Goal: Task Accomplishment & Management: Complete application form

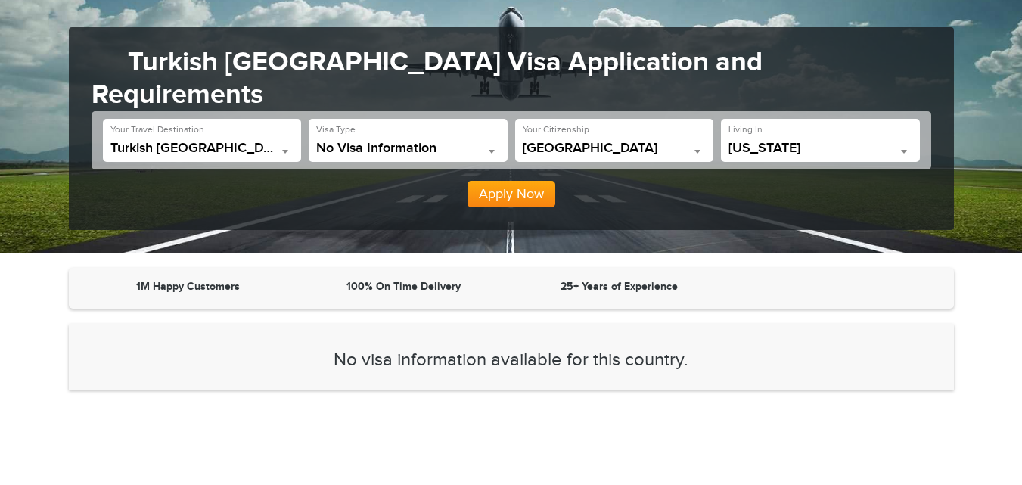
scroll to position [76, 0]
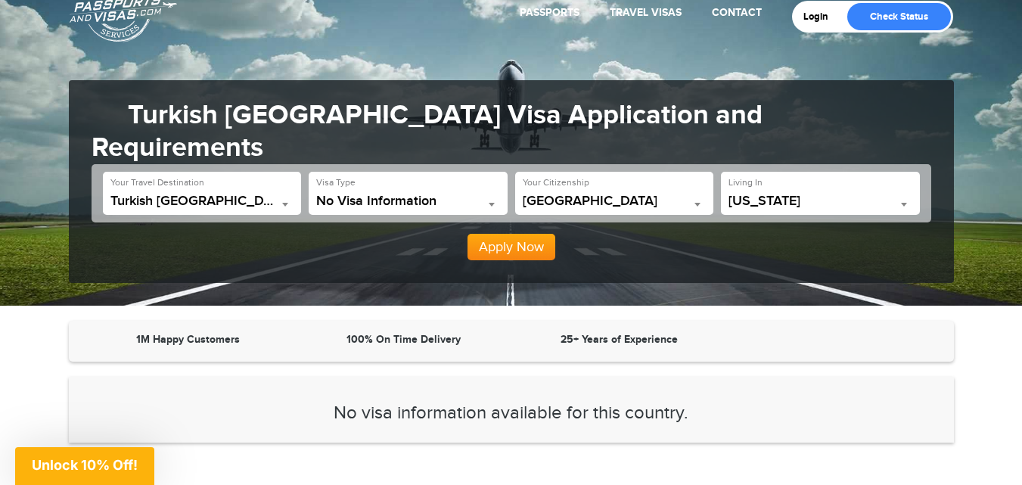
click at [684, 200] on span "[GEOGRAPHIC_DATA]" at bounding box center [615, 201] width 184 height 15
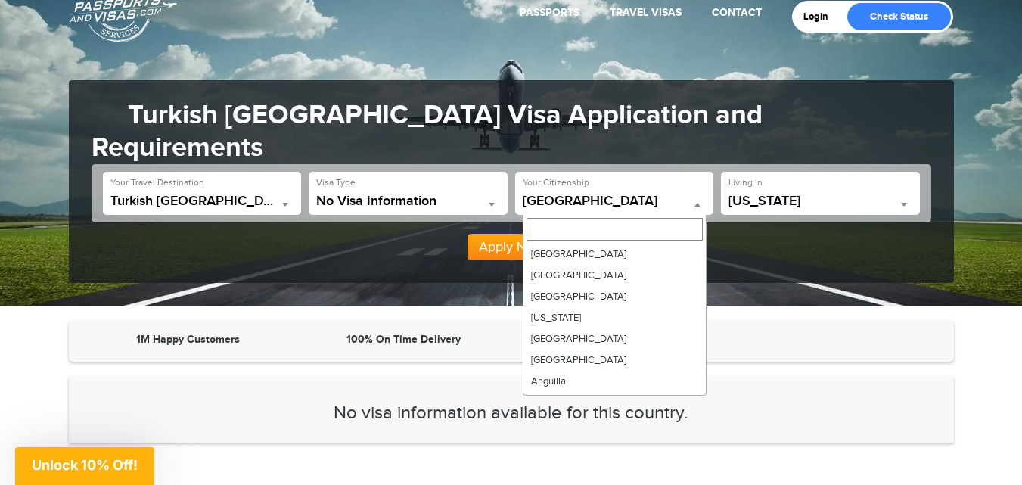
scroll to position [5040, 0]
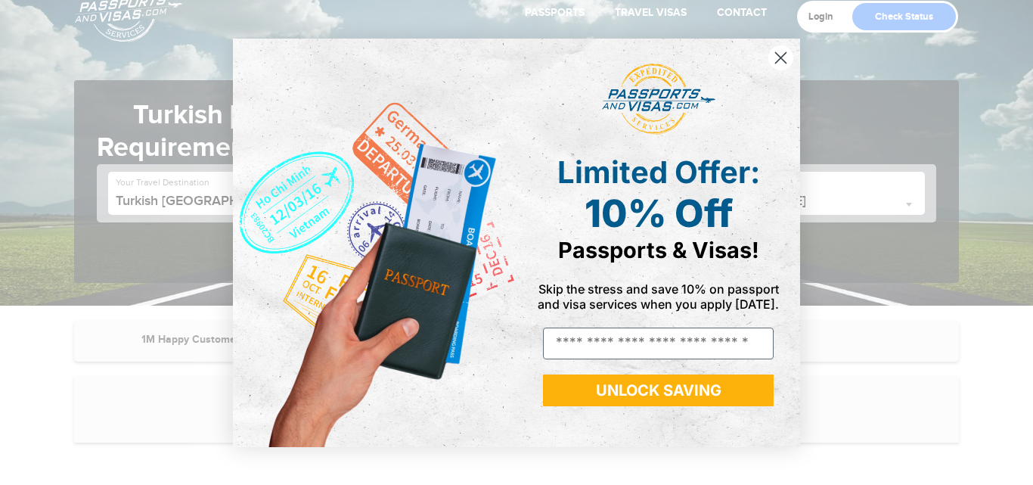
click at [775, 60] on circle "Close dialog" at bounding box center [780, 57] width 25 height 25
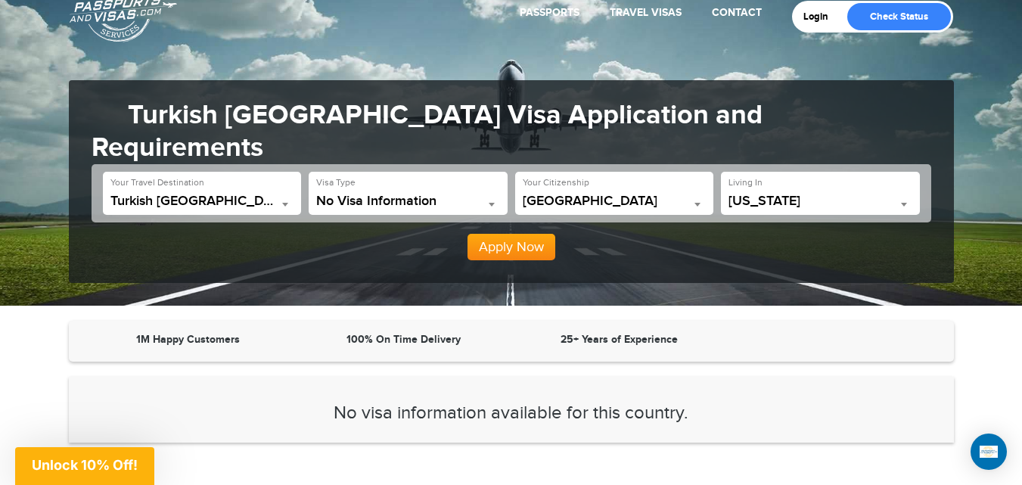
click at [589, 200] on span "[GEOGRAPHIC_DATA]" at bounding box center [615, 201] width 184 height 15
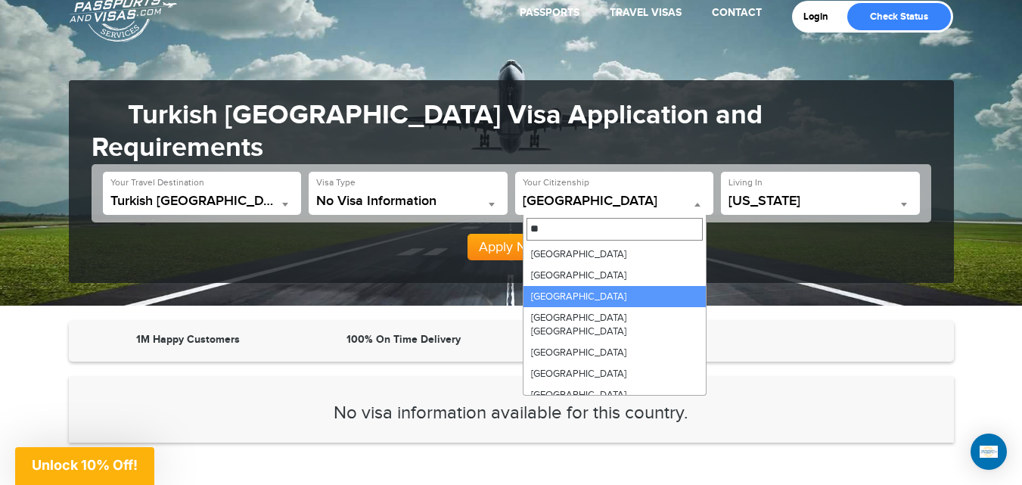
scroll to position [0, 0]
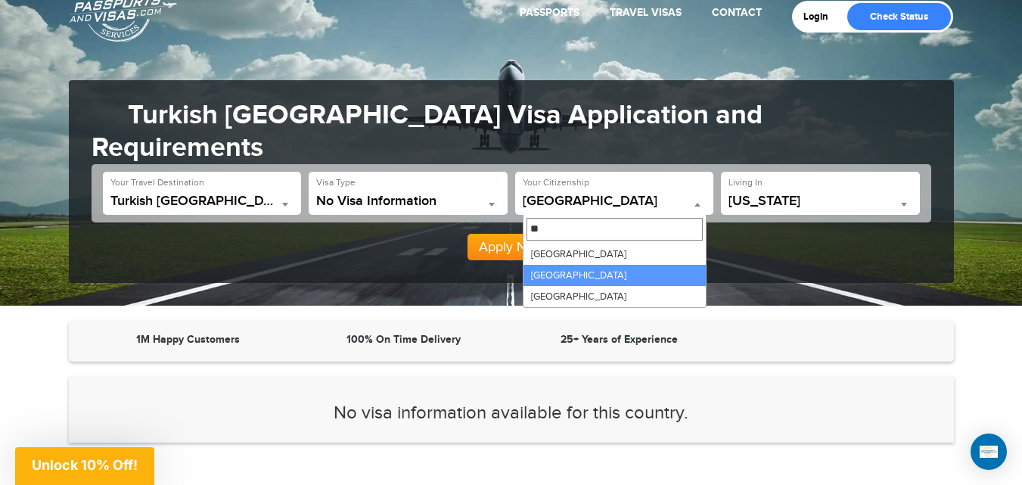
type input "**"
select select "******"
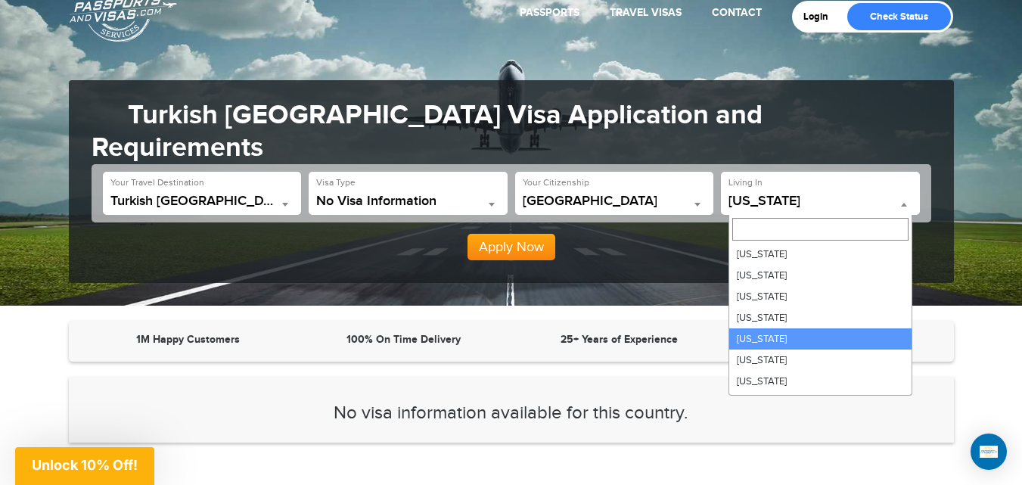
click at [839, 197] on span "[US_STATE]" at bounding box center [820, 201] width 184 height 15
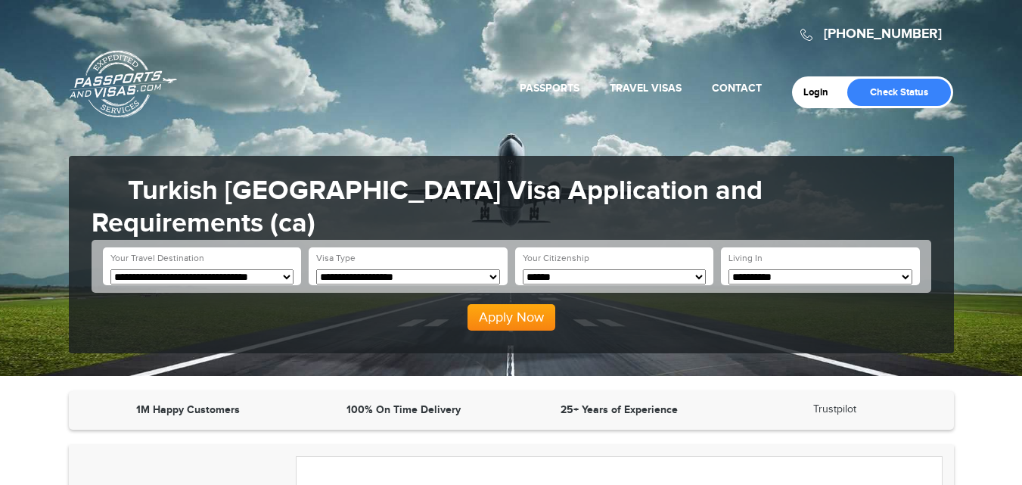
drag, startPoint x: 0, startPoint y: 0, endPoint x: 800, endPoint y: 283, distance: 848.7
click at [800, 283] on select "**********" at bounding box center [820, 276] width 184 height 15
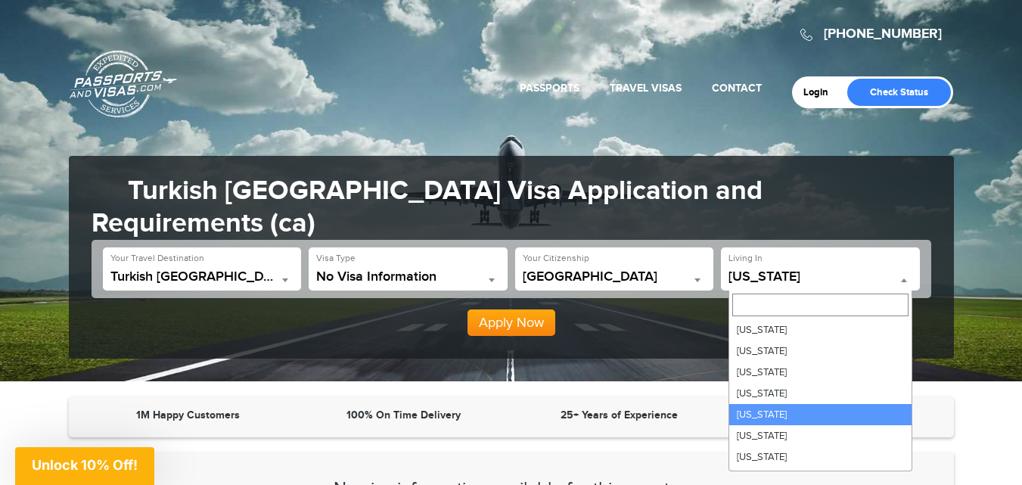
click at [795, 273] on span "[US_STATE]" at bounding box center [820, 276] width 184 height 15
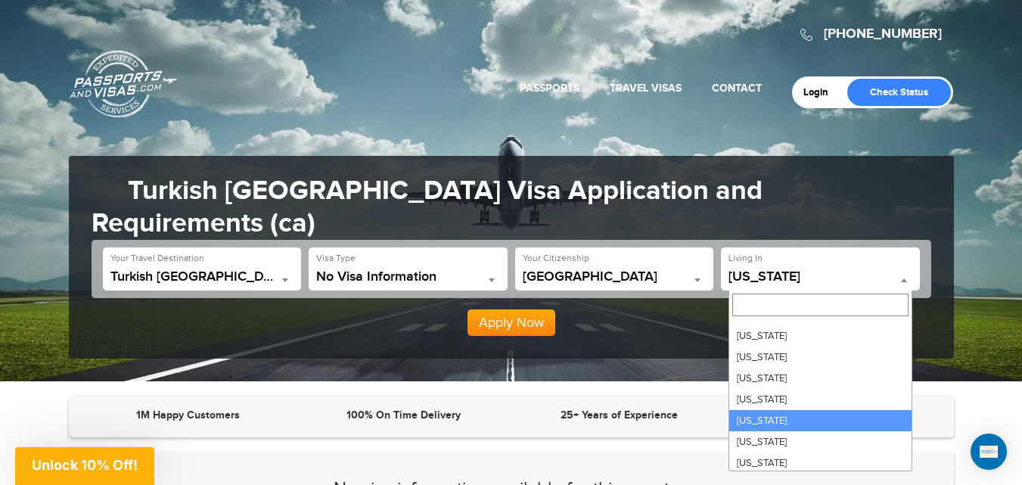
click at [454, 272] on span "No Visa Information" at bounding box center [408, 276] width 184 height 15
click at [810, 275] on span "[US_STATE]" at bounding box center [820, 276] width 184 height 15
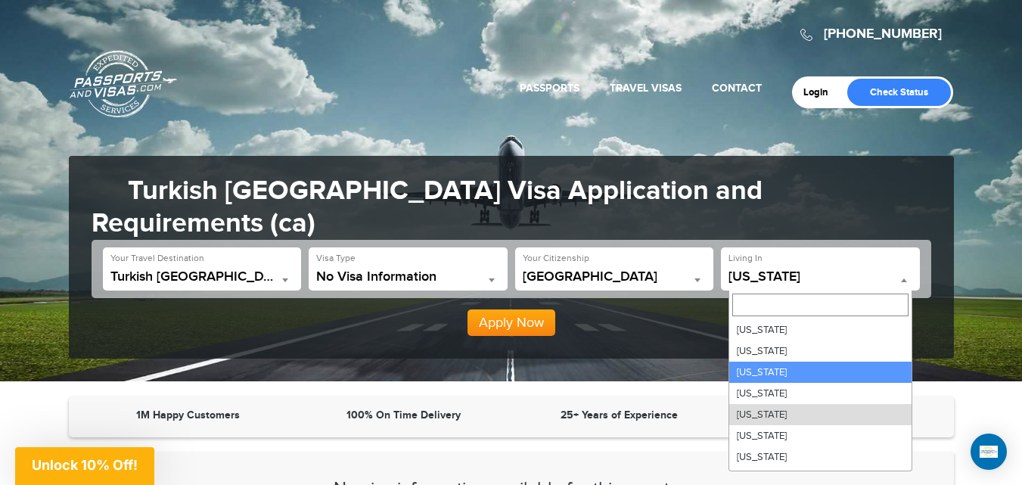
click at [450, 277] on span "No Visa Information" at bounding box center [408, 276] width 184 height 15
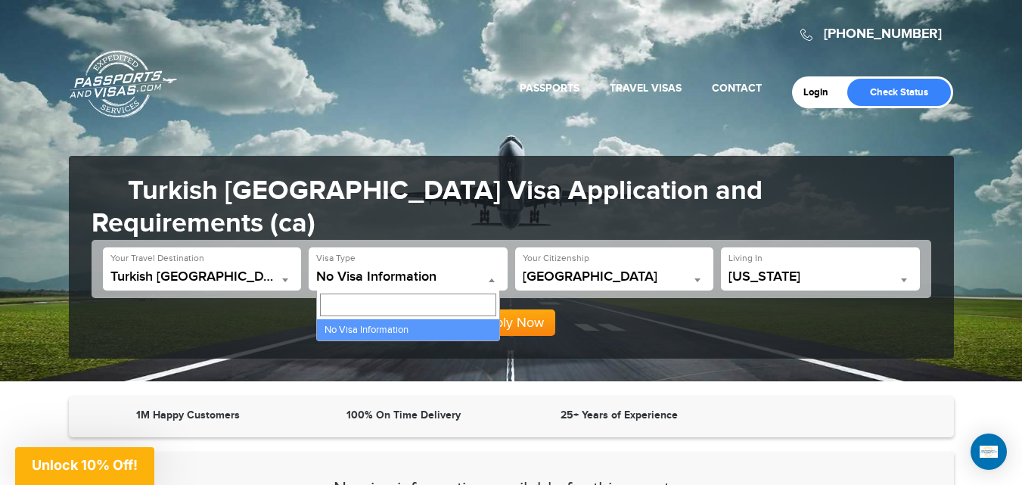
click at [450, 277] on span "No Visa Information" at bounding box center [408, 276] width 184 height 15
click at [669, 326] on div "Apply Now" at bounding box center [511, 317] width 839 height 39
